Goal: Task Accomplishment & Management: Use online tool/utility

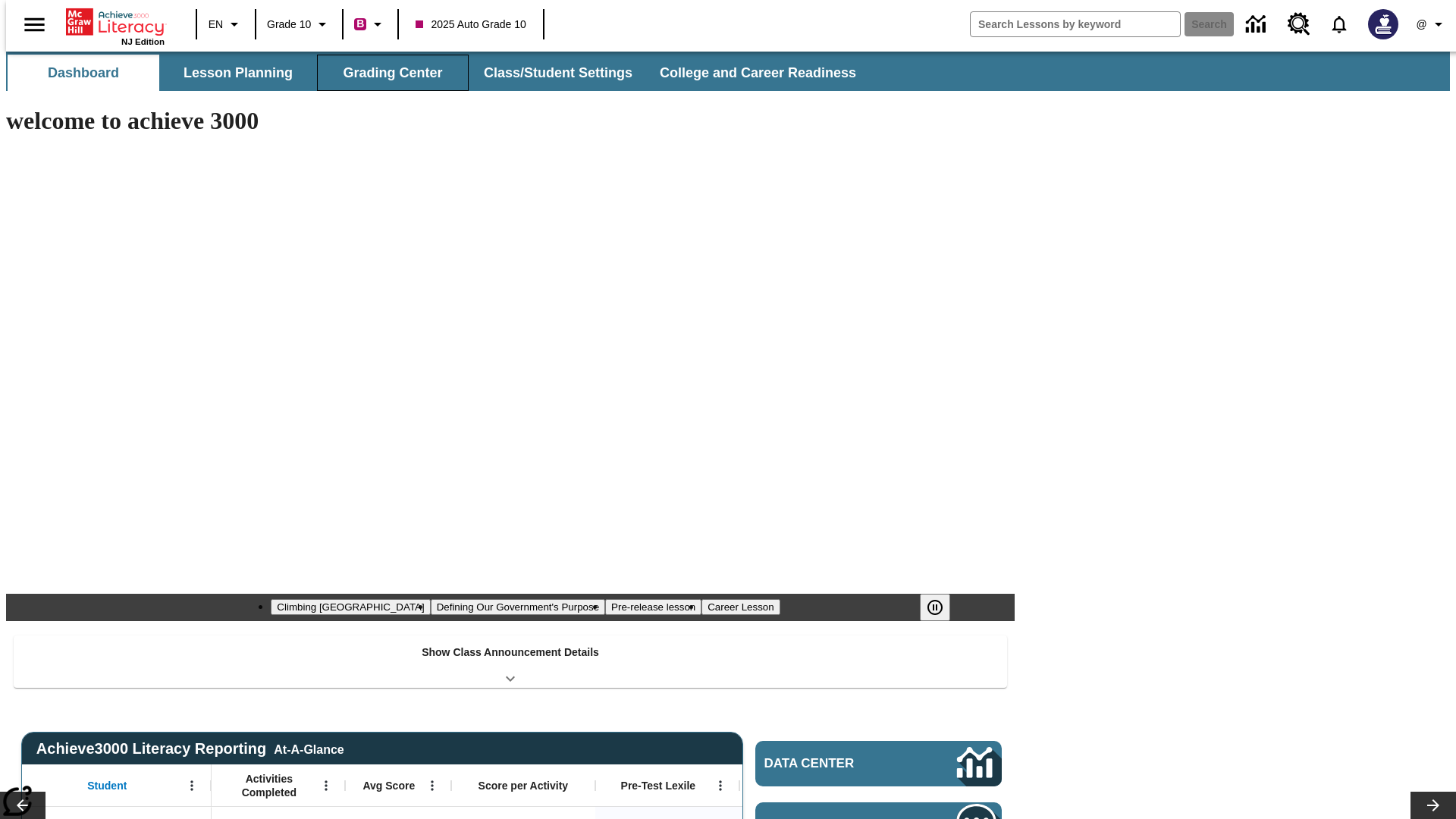
click at [386, 73] on button "Grading Center" at bounding box center [392, 73] width 152 height 37
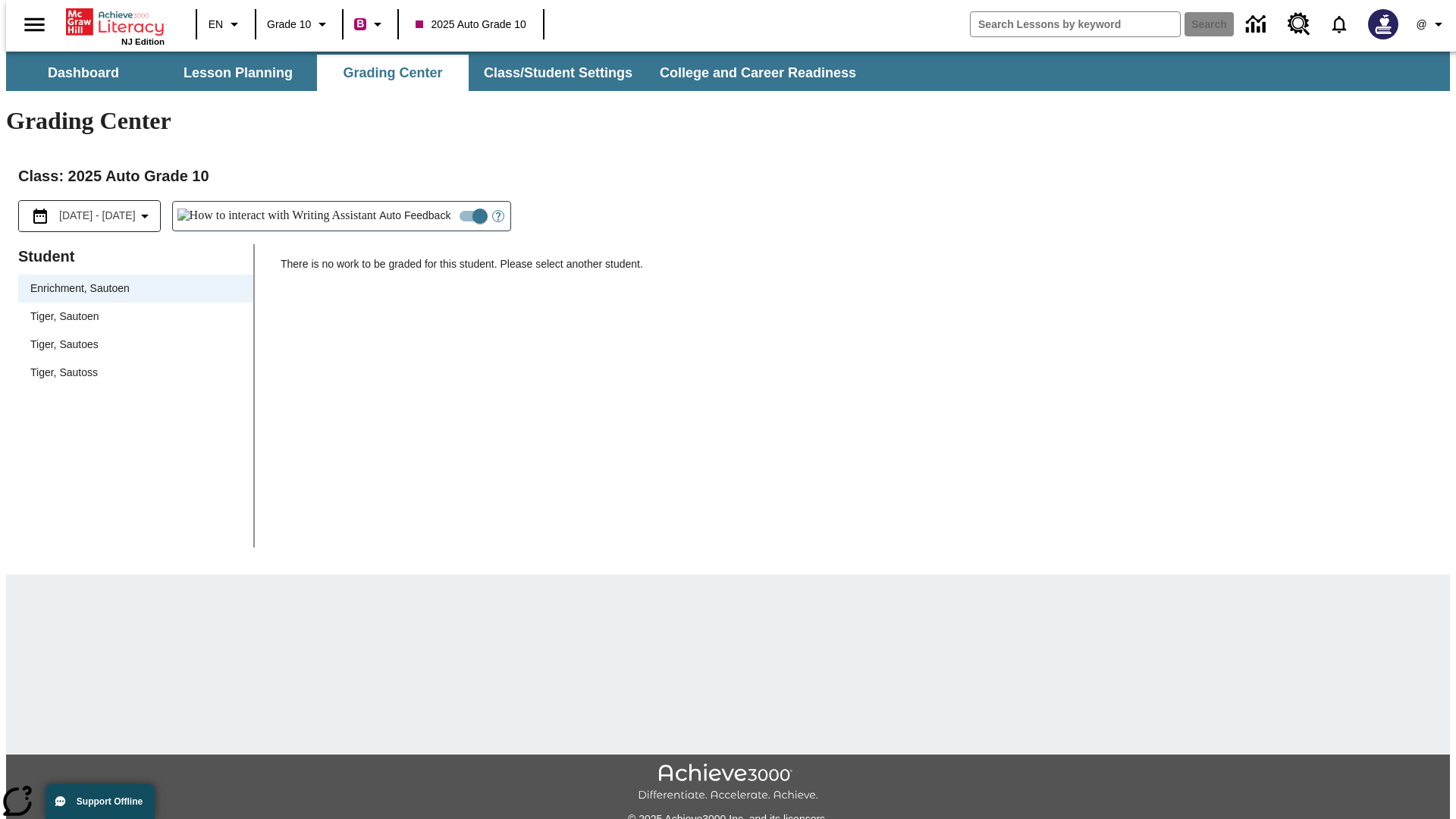
click at [131, 308] on span "Tiger, Sautoen" at bounding box center [136, 316] width 211 height 16
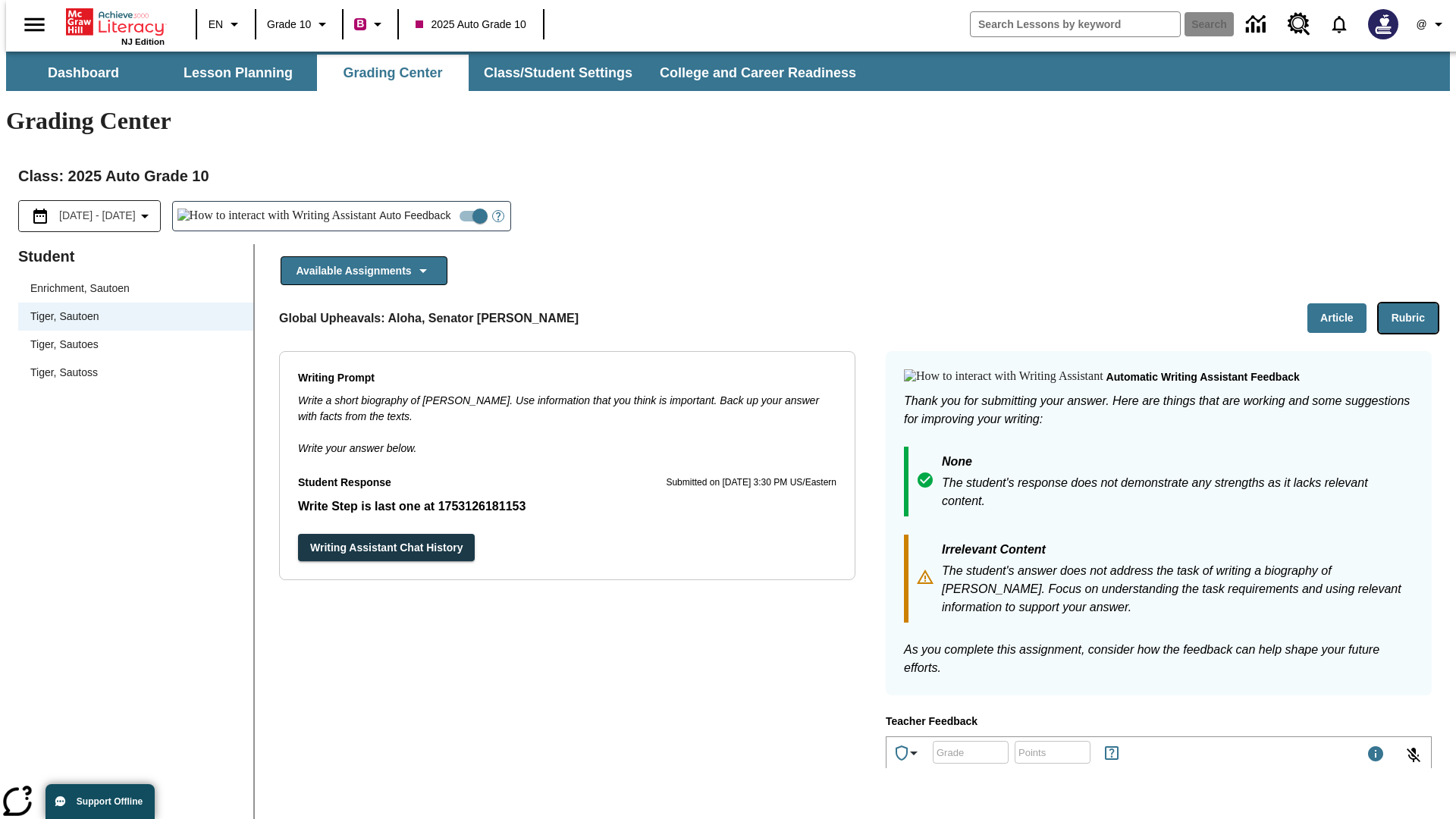
click at [1414, 303] on button "Rubric" at bounding box center [1409, 318] width 60 height 30
click at [1343, 303] on button "Article" at bounding box center [1337, 318] width 60 height 30
click at [225, 25] on icon "Language: EN, Select a language" at bounding box center [234, 24] width 18 height 18
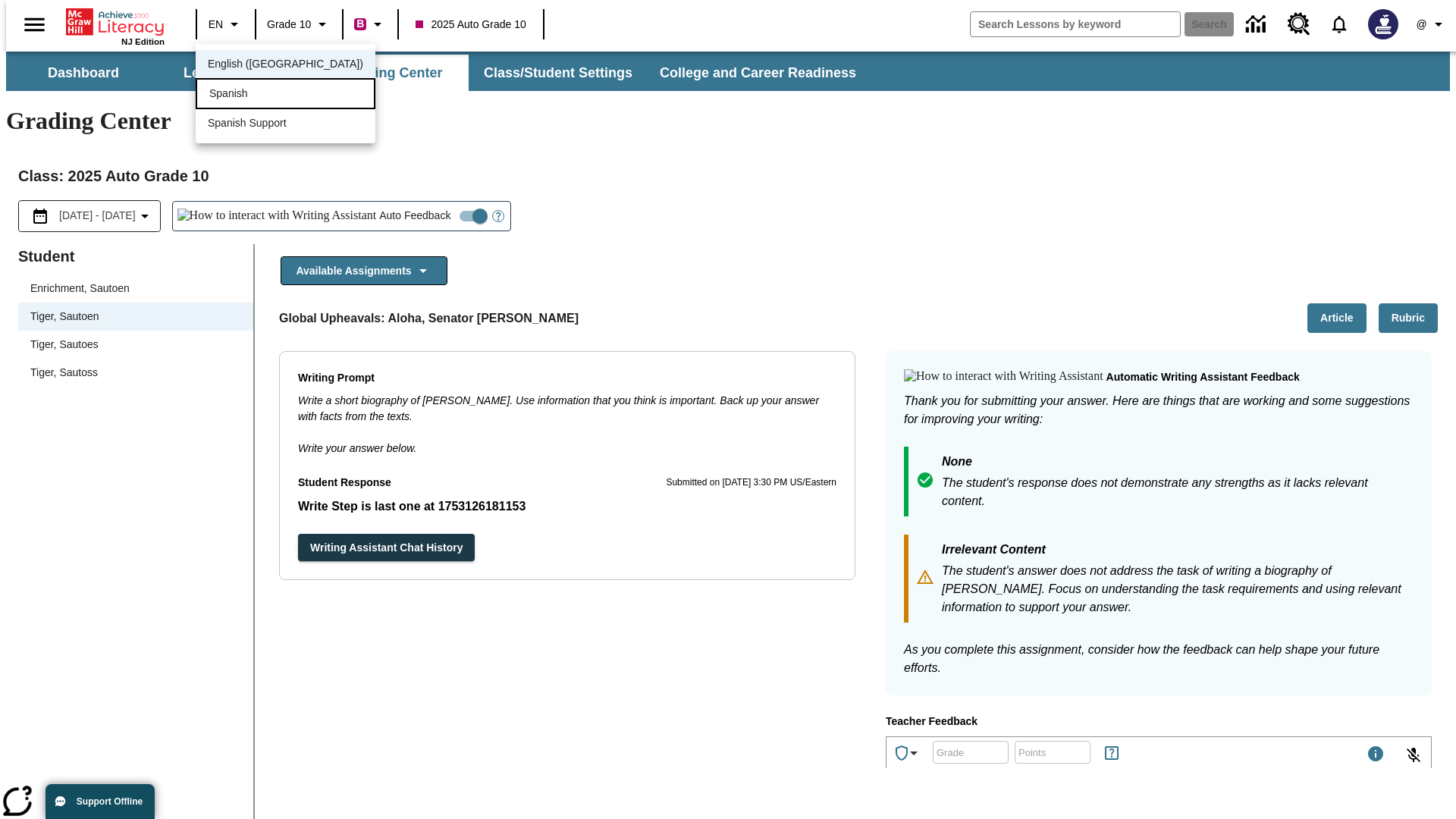
click at [252, 95] on div "Spanish" at bounding box center [285, 93] width 180 height 31
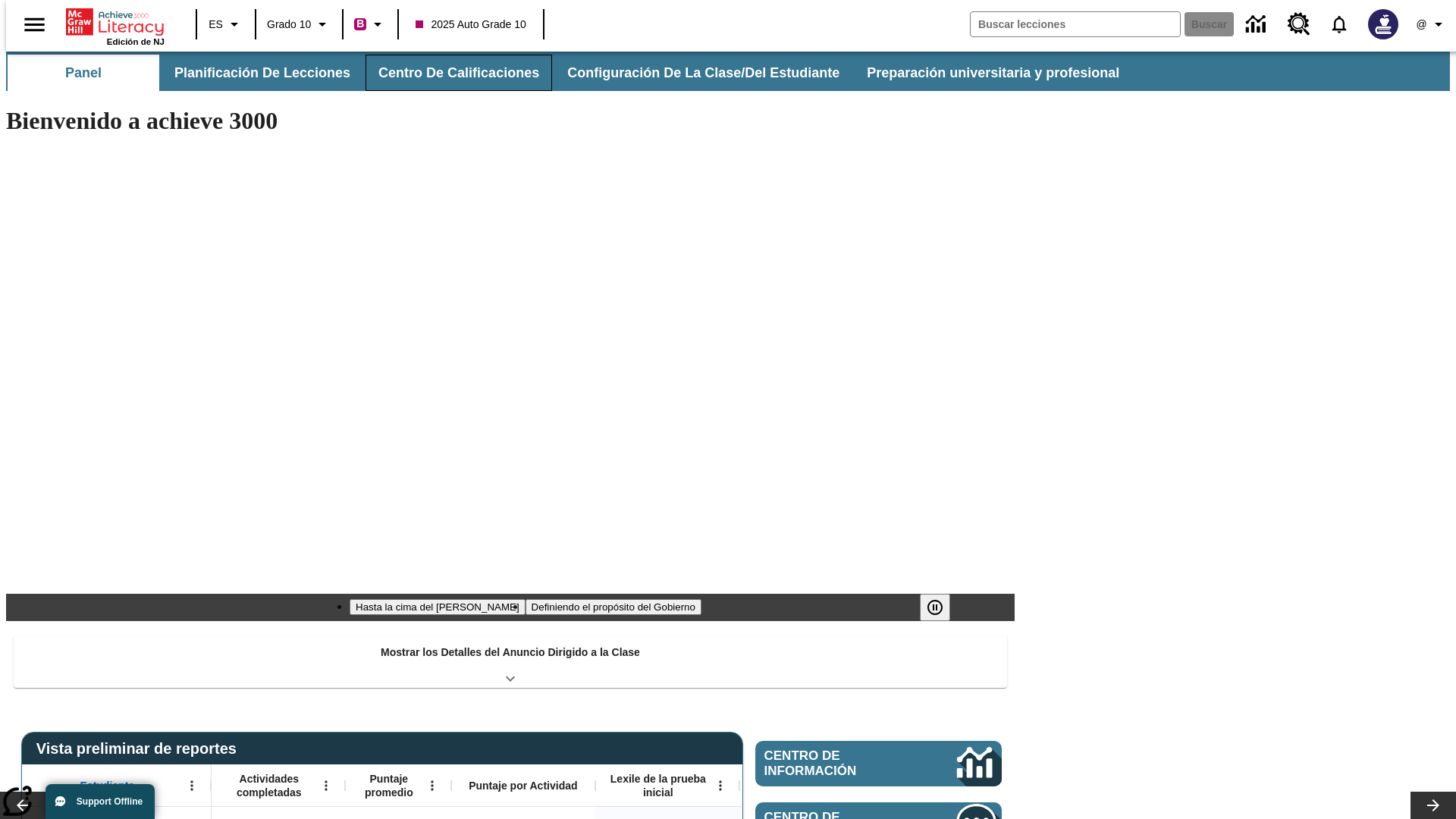
click at [446, 73] on button "Centro de calificaciones" at bounding box center [458, 73] width 187 height 37
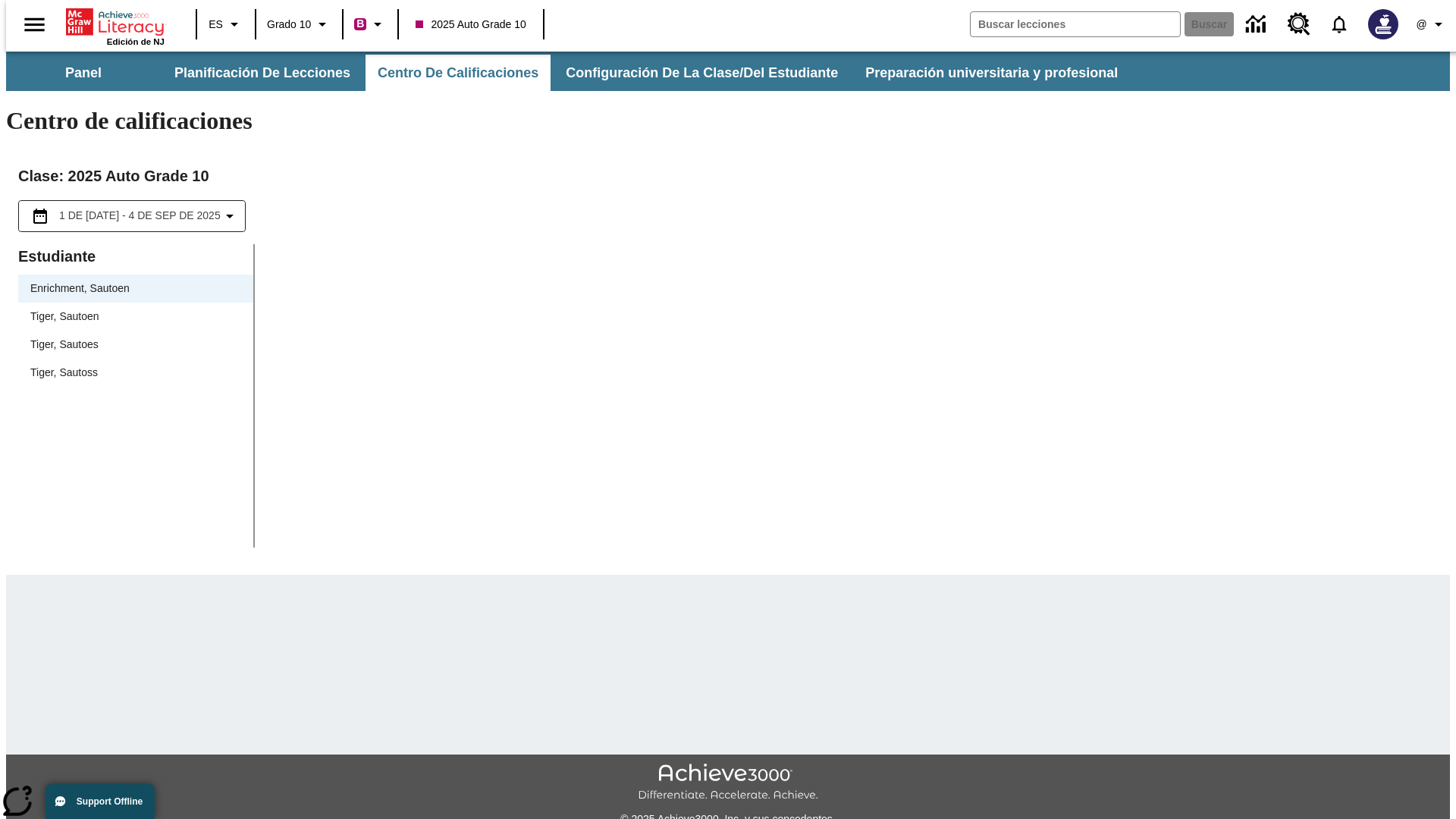
click at [131, 308] on span "Tiger, Sautoen" at bounding box center [136, 316] width 211 height 16
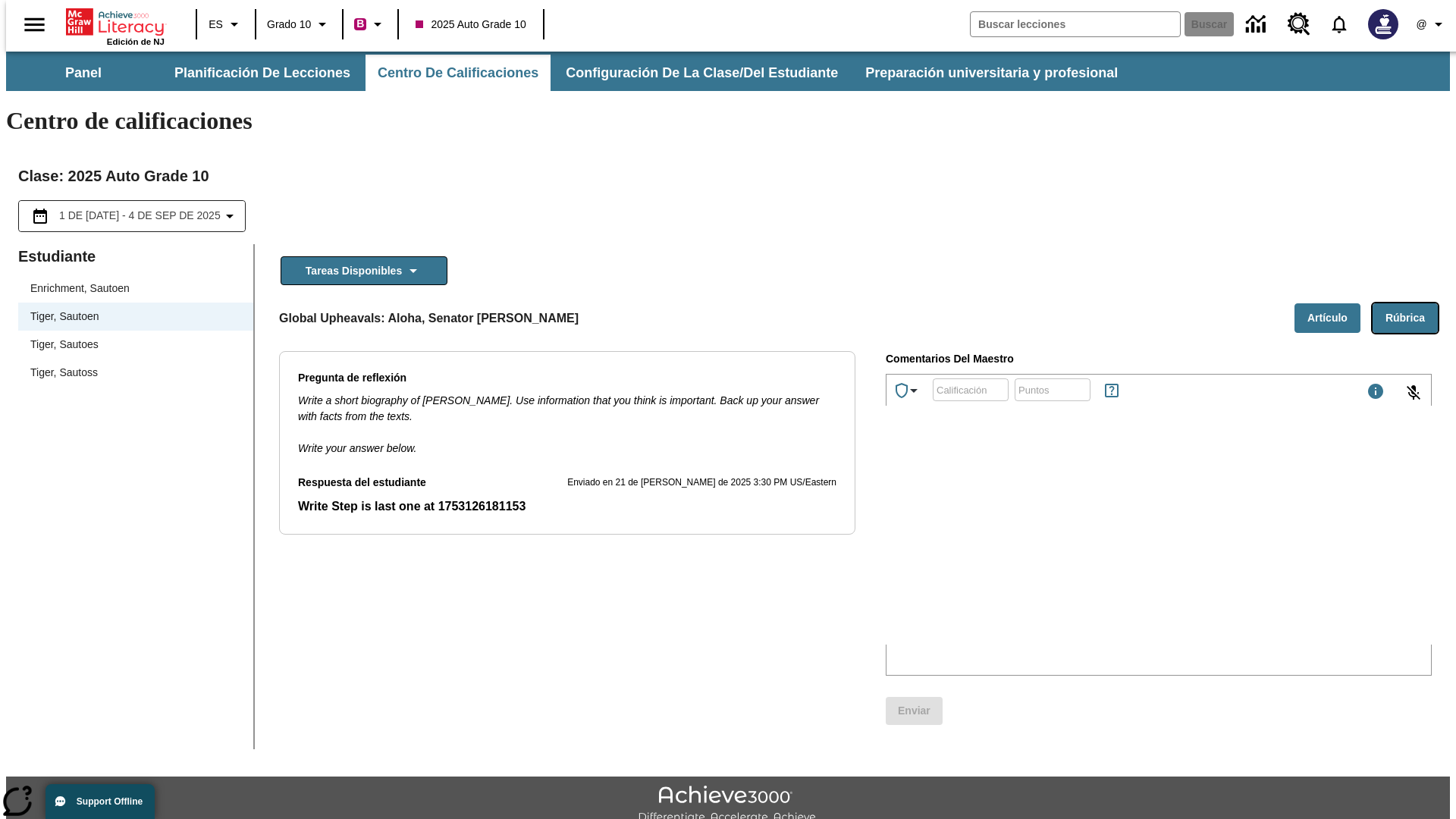
click at [1411, 303] on button "Rúbrica" at bounding box center [1405, 318] width 65 height 30
click at [1333, 303] on button "Artículo" at bounding box center [1327, 318] width 66 height 30
